Goal: Share content: Share content

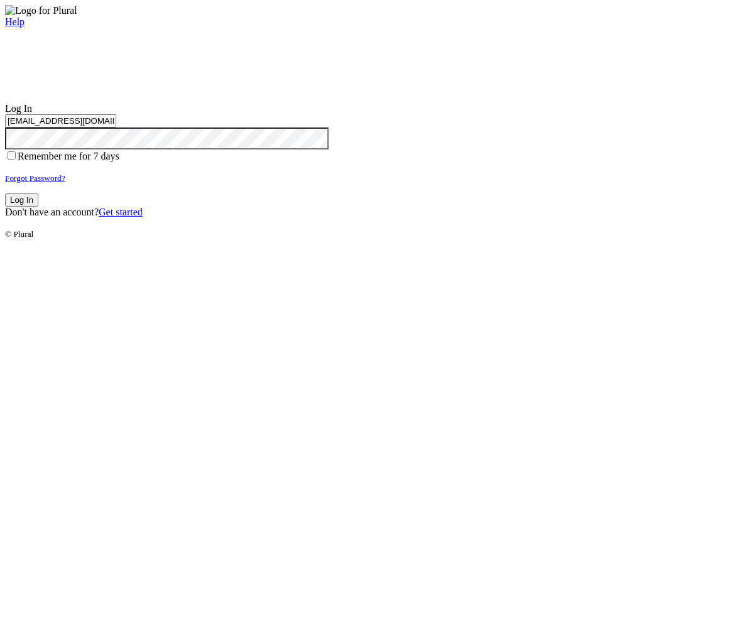
type input "test-1757123764-3@civiceagle.com"
click at [38, 207] on button "Log In" at bounding box center [21, 199] width 33 height 13
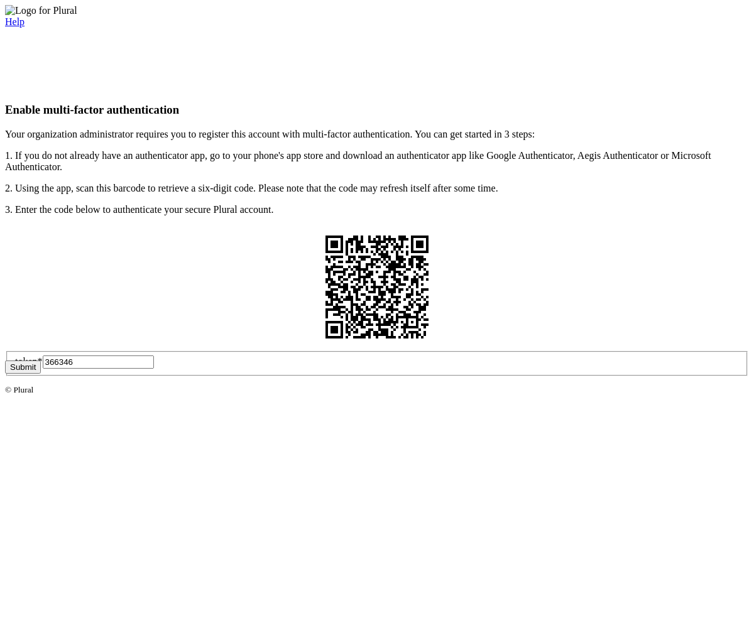
type input "366346"
click at [41, 374] on button "Submit" at bounding box center [23, 367] width 36 height 13
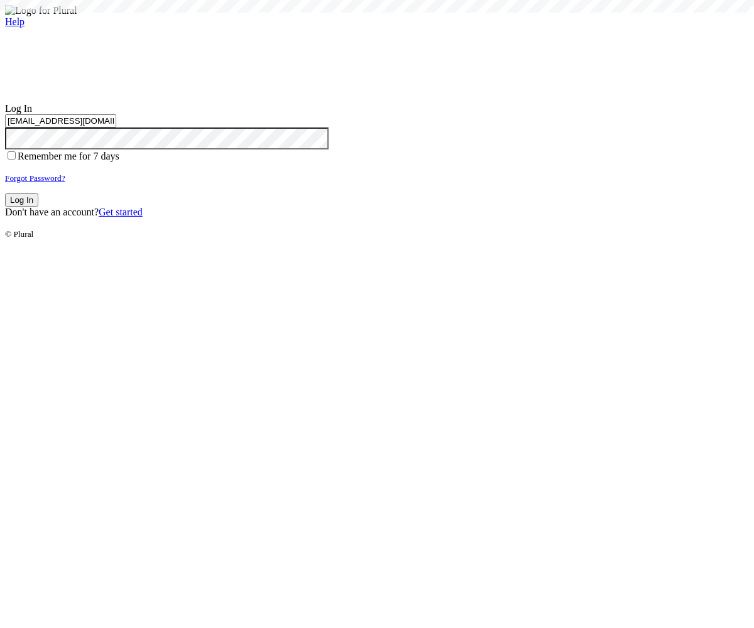
type input "test-1757123764-3@civiceagle.com"
click at [38, 207] on button "Log In" at bounding box center [21, 199] width 33 height 13
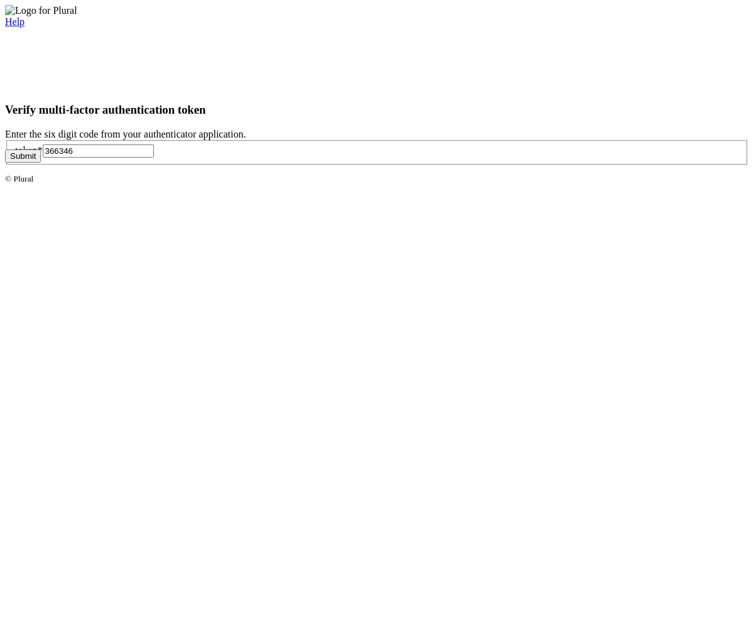
type input "366346"
click at [41, 163] on button "Submit" at bounding box center [23, 156] width 36 height 13
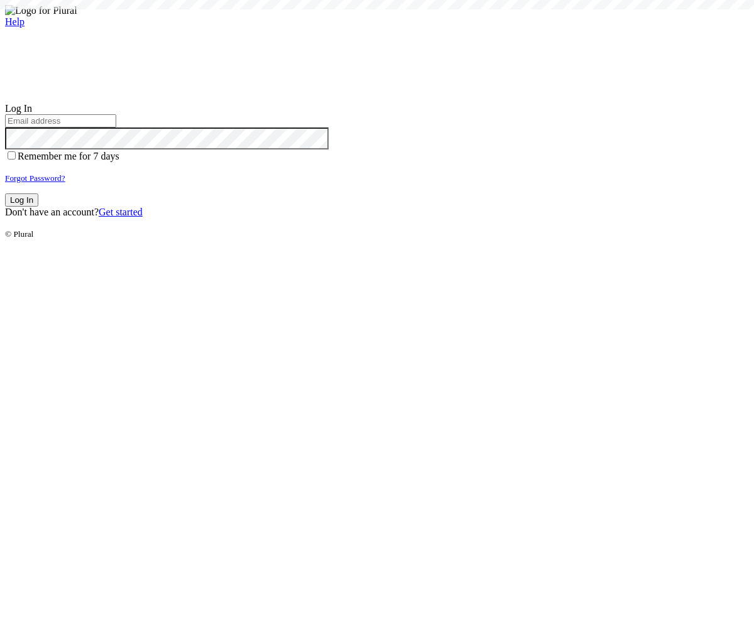
click at [65, 183] on small "Forgot Password?" at bounding box center [35, 177] width 60 height 9
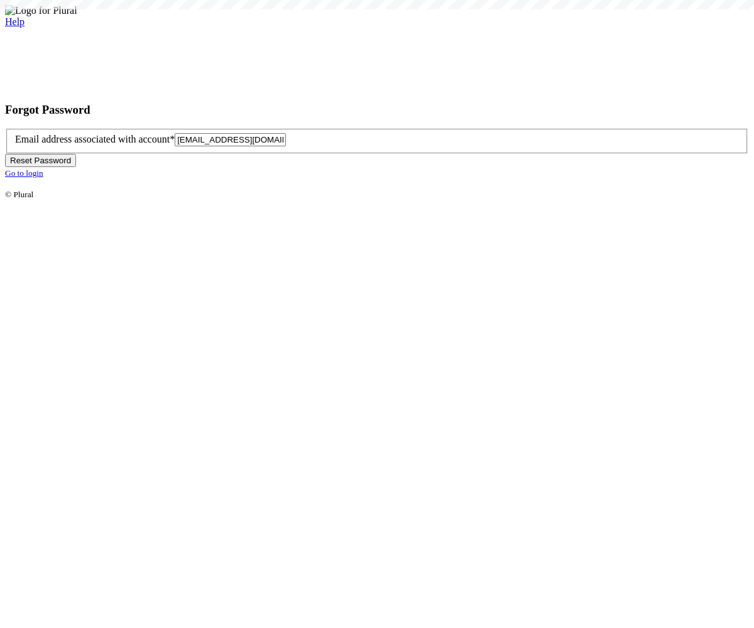
type input "test-1757123769-6@civiceagle.com"
click at [76, 167] on button "Reset Password" at bounding box center [40, 160] width 71 height 13
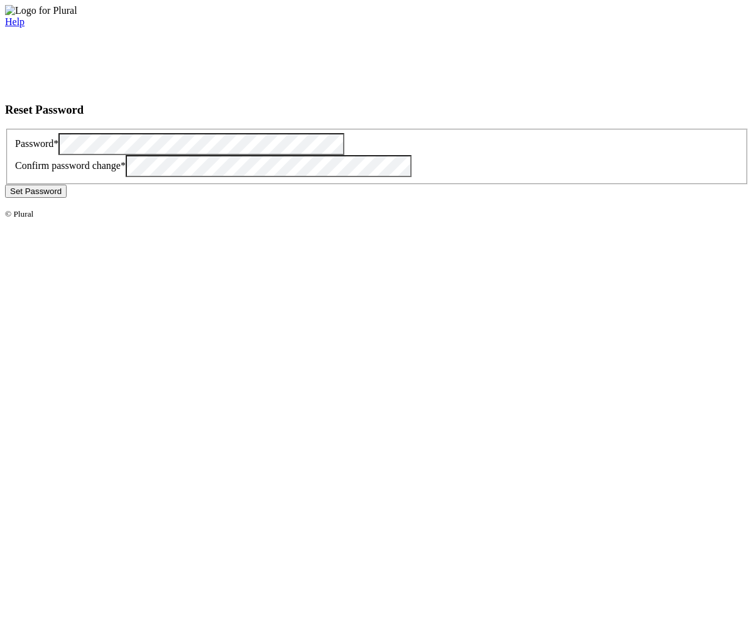
click at [67, 198] on button "Set Password" at bounding box center [36, 191] width 62 height 13
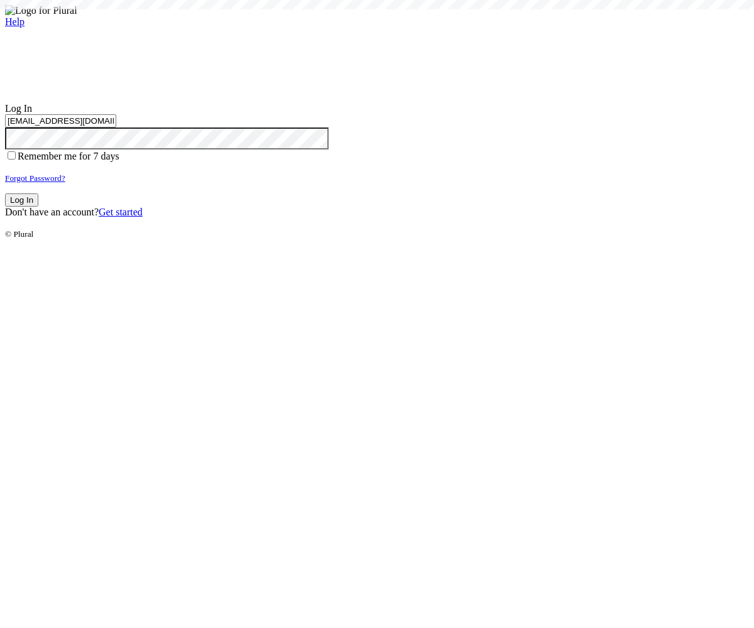
type input "test-1757123769-6@civiceagle.com"
click at [38, 207] on button "Log In" at bounding box center [21, 199] width 33 height 13
type input "[EMAIL_ADDRESS][DOMAIN_NAME]"
click at [38, 207] on button "Log In" at bounding box center [21, 199] width 33 height 13
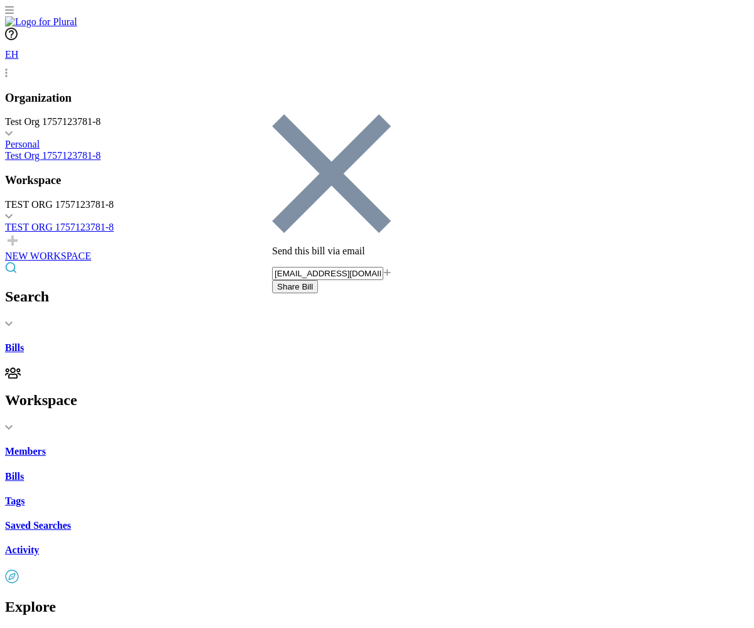
type input "[EMAIL_ADDRESS][DOMAIN_NAME]"
click at [318, 280] on button "Share Bill" at bounding box center [295, 286] width 46 height 13
